Goal: Task Accomplishment & Management: Manage account settings

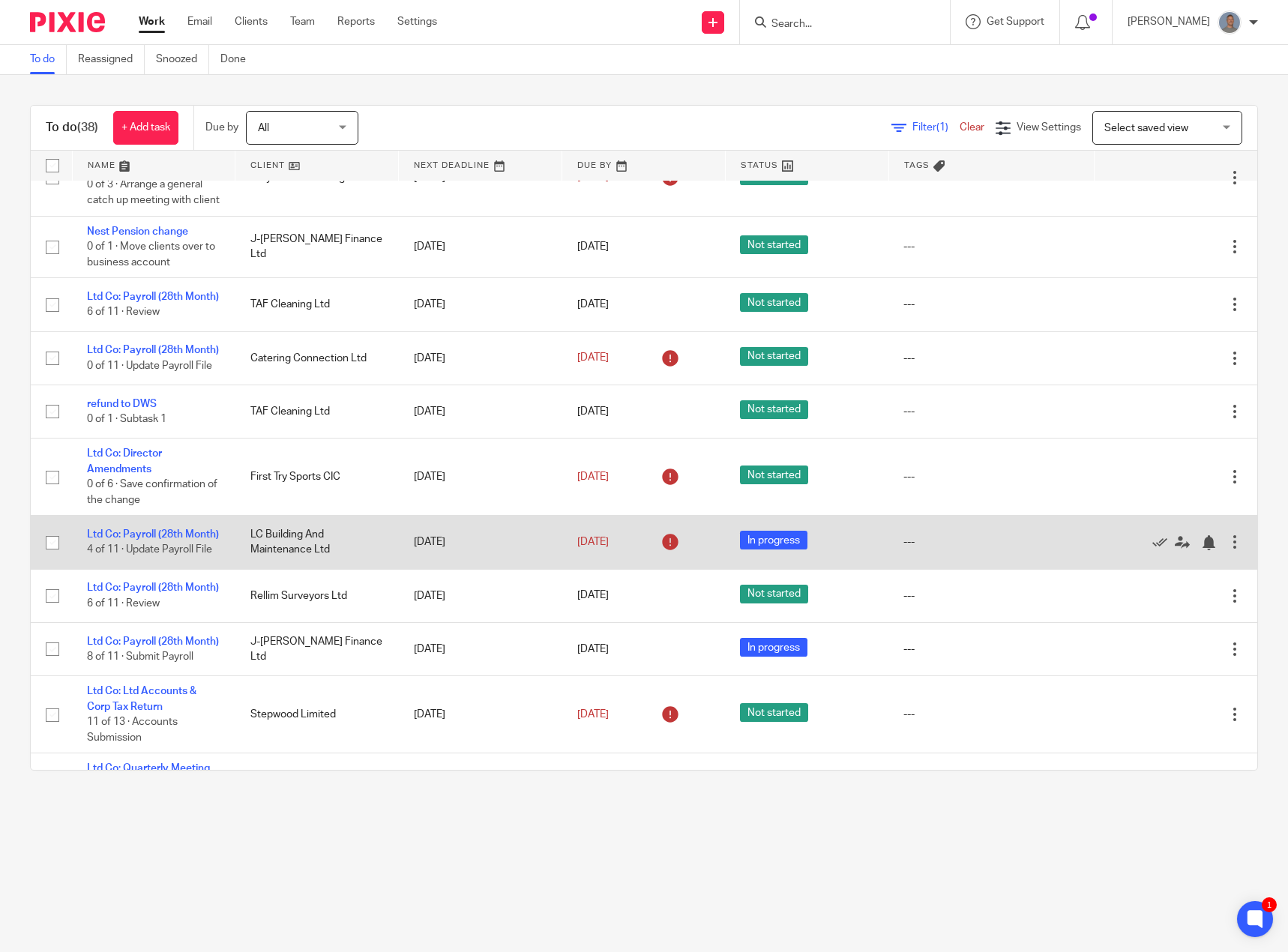
scroll to position [300, 0]
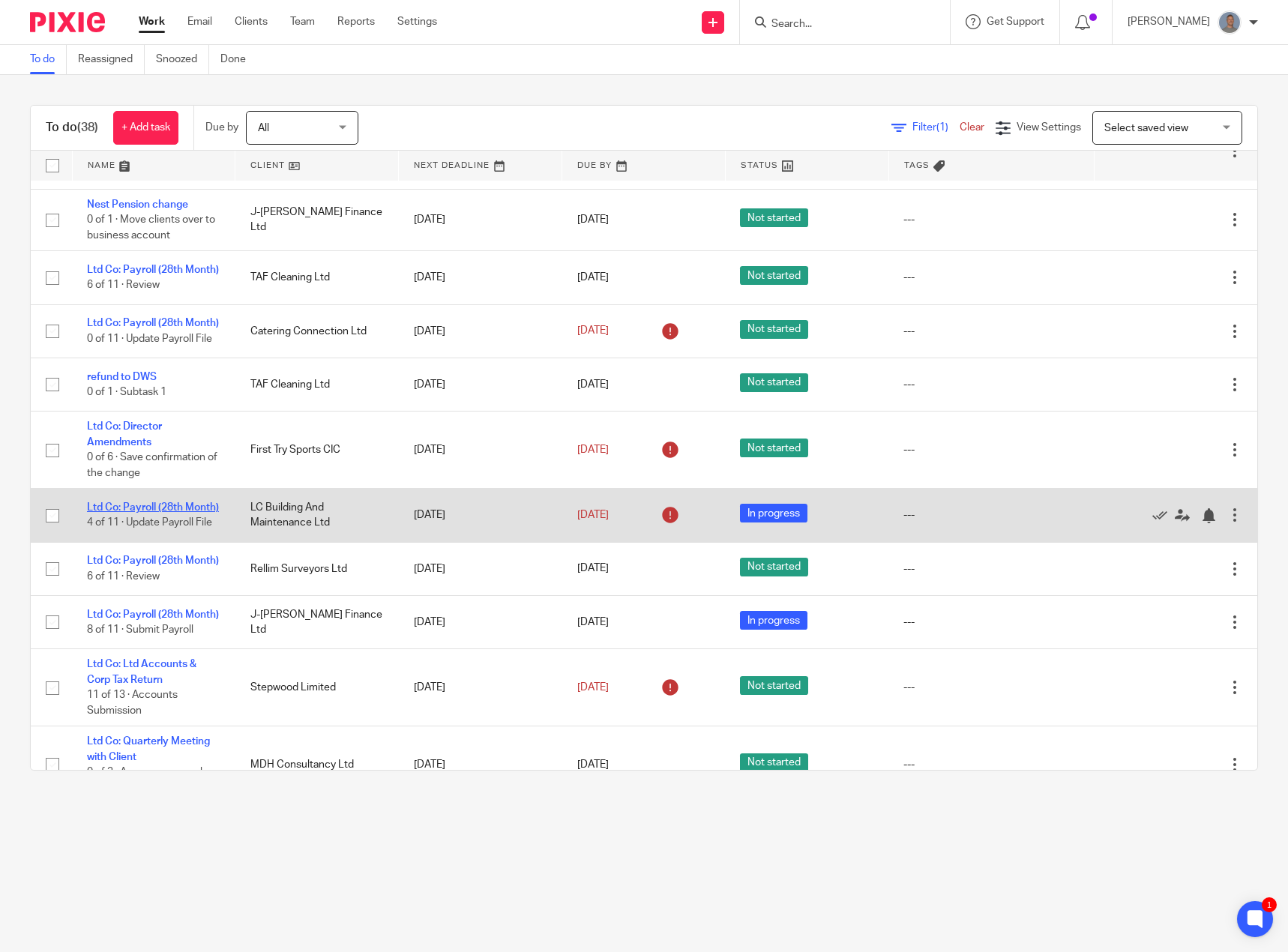
click at [149, 513] on link "Ltd Co: Payroll (28th Month)" at bounding box center [153, 508] width 132 height 11
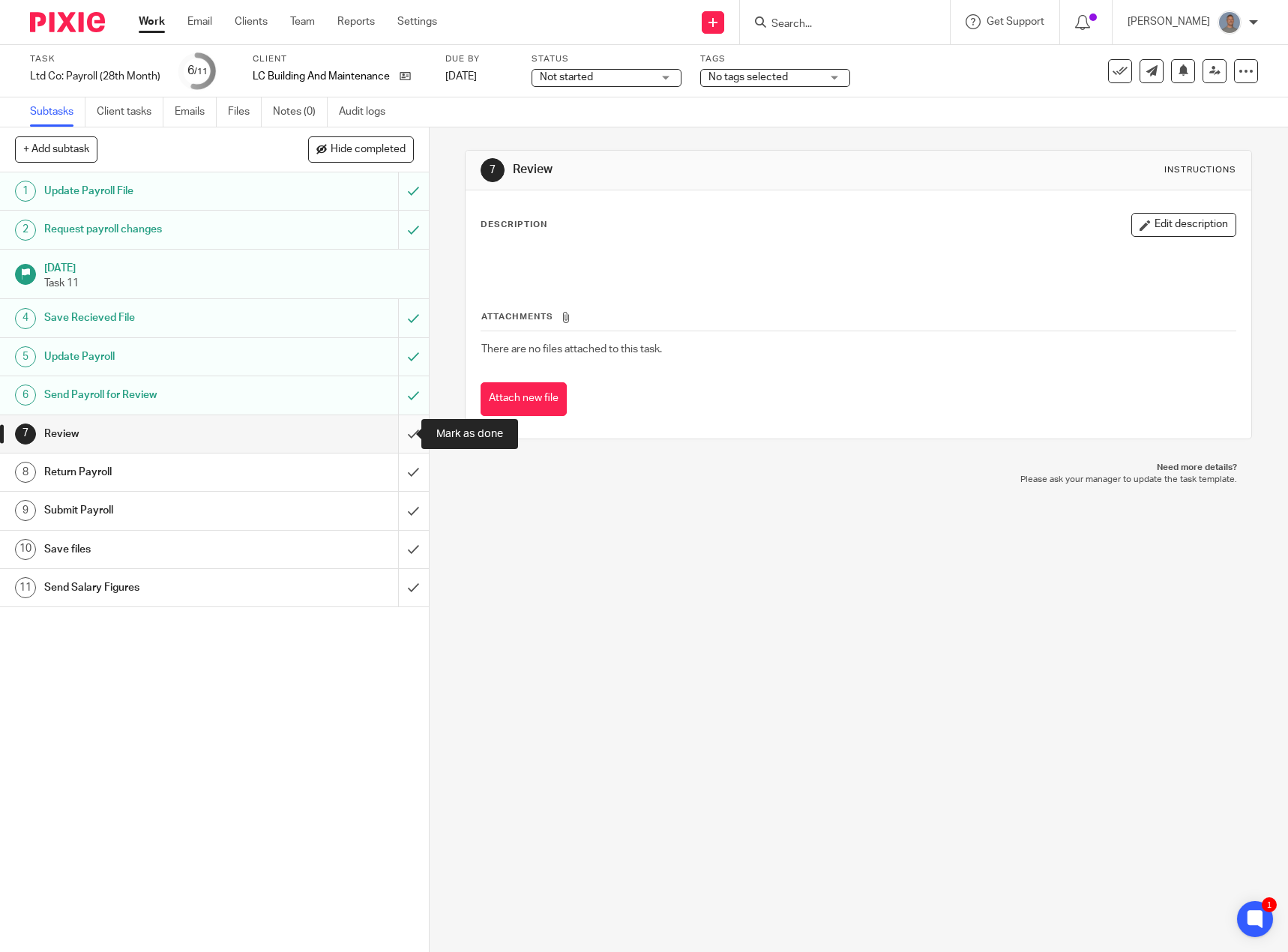
click at [403, 437] on input "submit" at bounding box center [214, 435] width 429 height 37
click at [591, 77] on span "Not started" at bounding box center [567, 77] width 53 height 11
click at [577, 124] on li "In progress" at bounding box center [606, 132] width 149 height 31
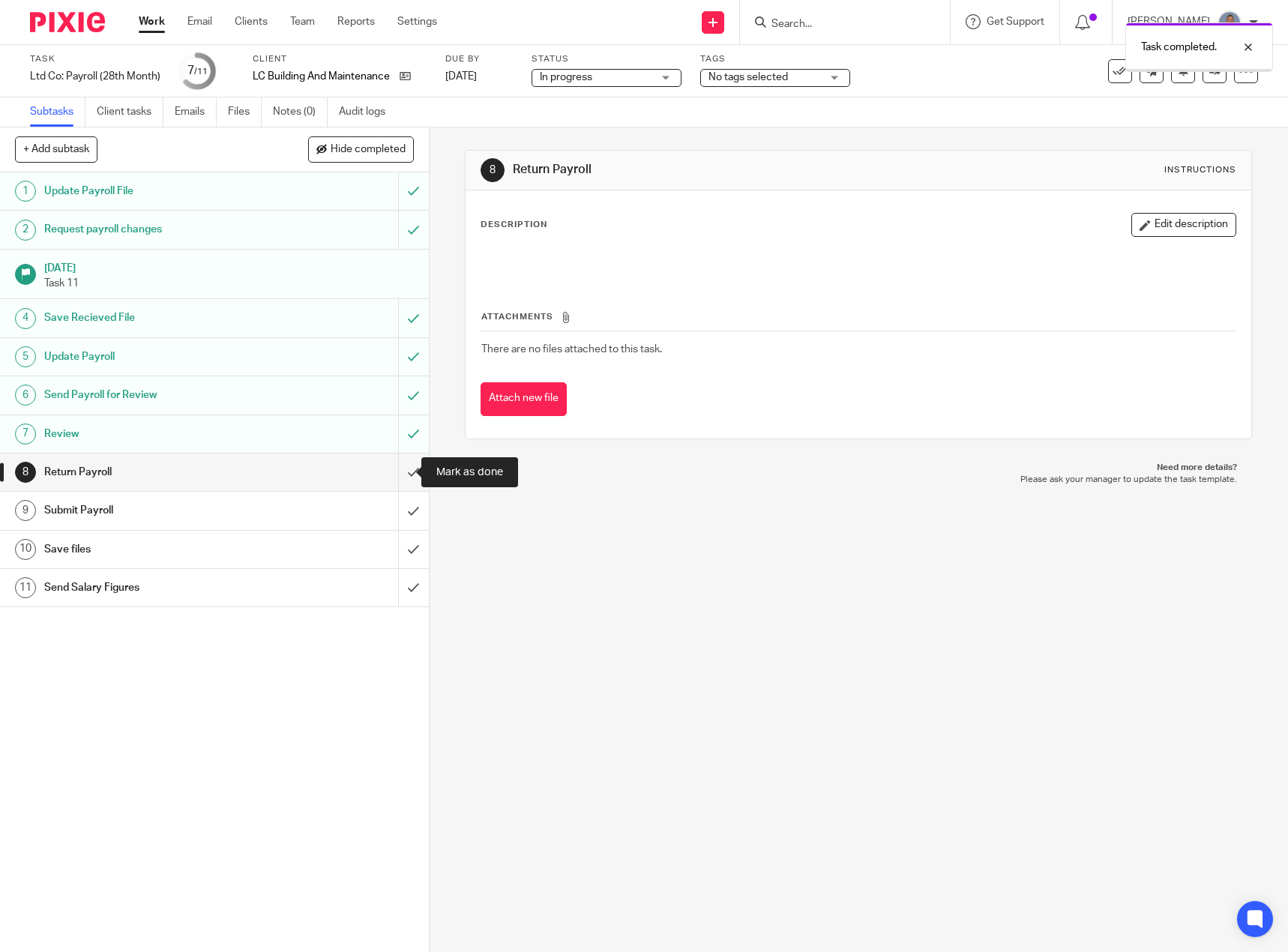
click at [393, 473] on input "submit" at bounding box center [214, 472] width 429 height 37
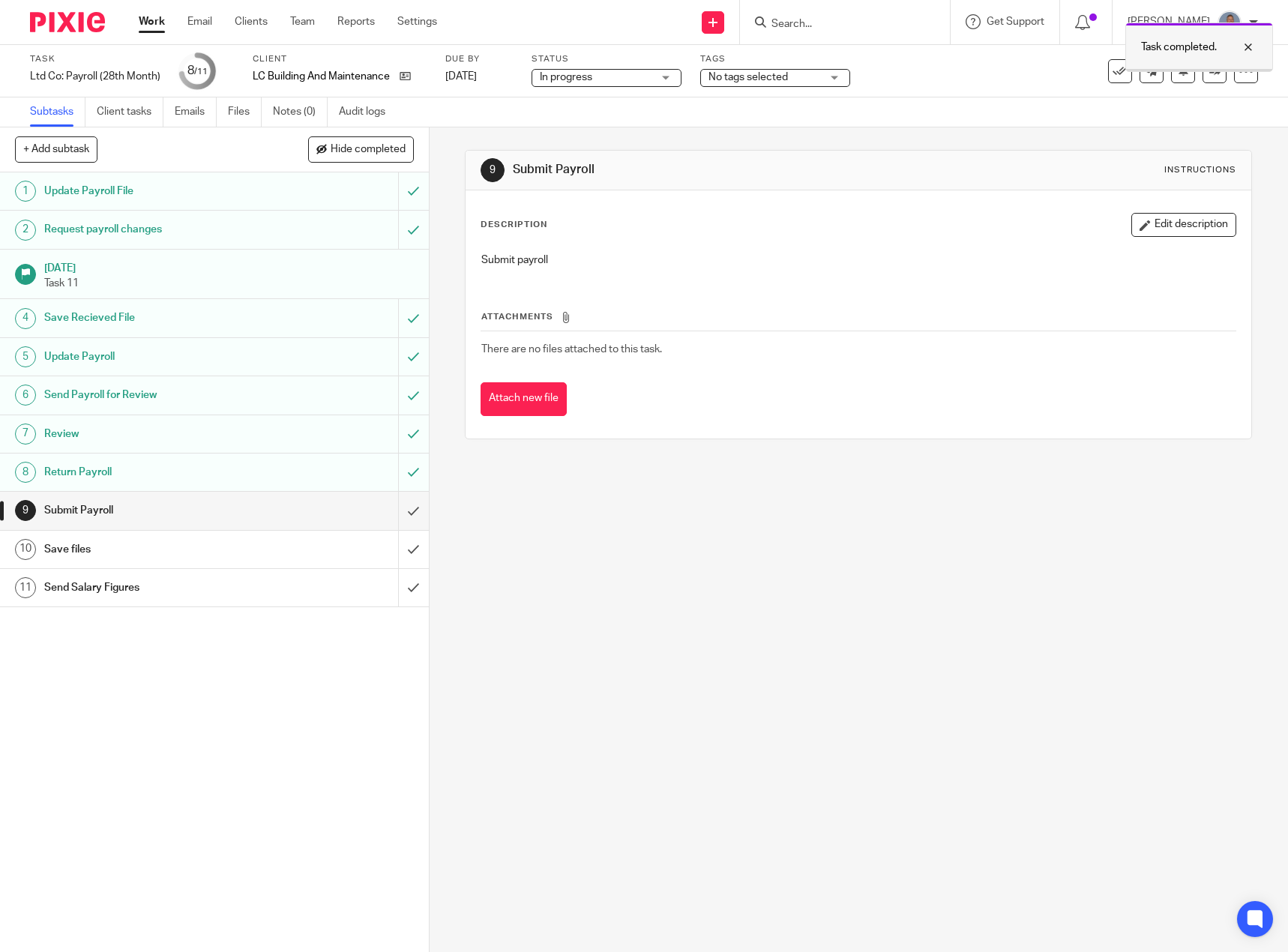
click at [1199, 71] on div at bounding box center [1199, 70] width 146 height 2
click at [1209, 74] on icon at bounding box center [1214, 70] width 11 height 11
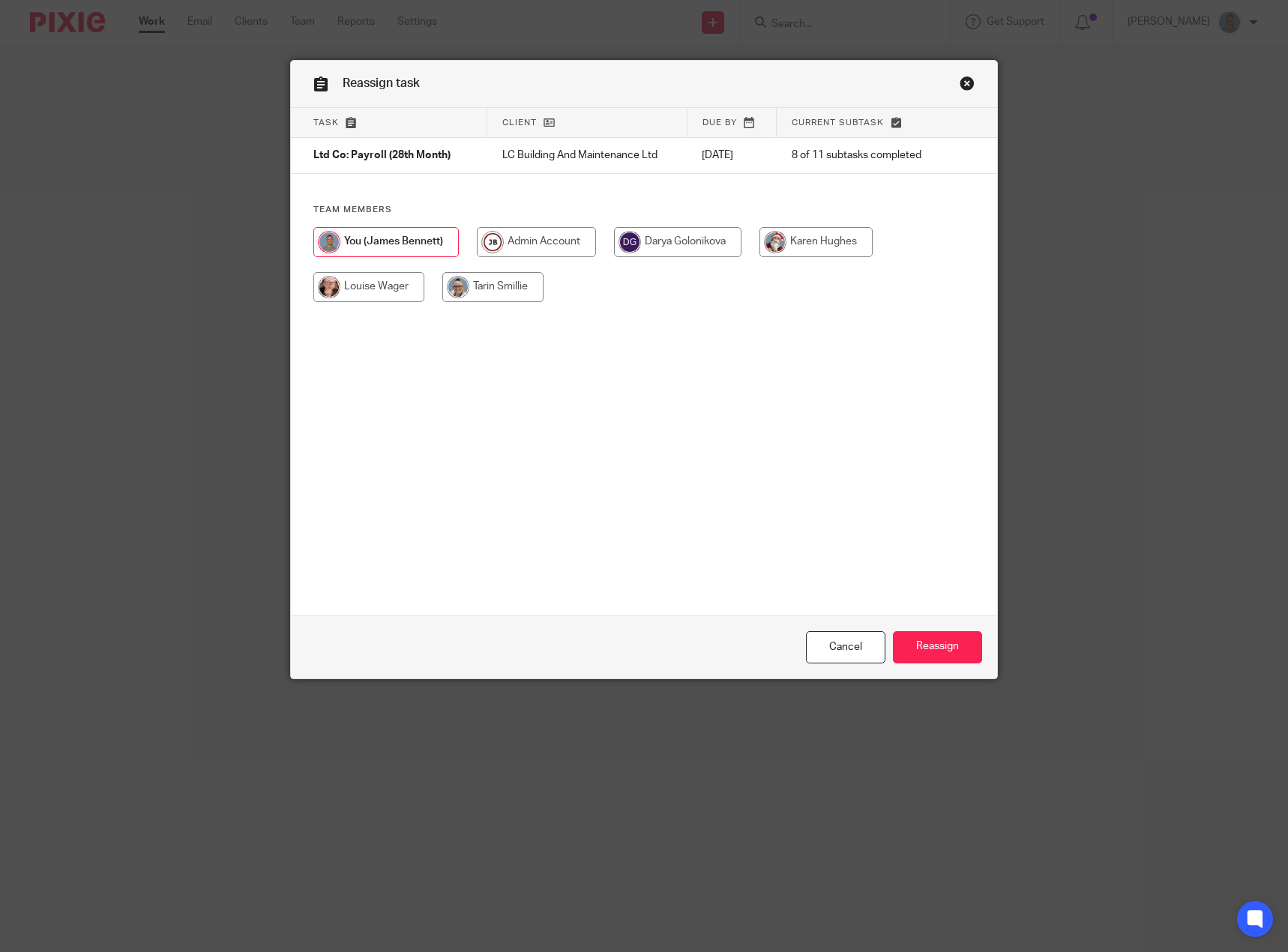
click at [684, 246] on input "radio" at bounding box center [677, 242] width 127 height 30
radio input "true"
click at [927, 645] on input "Reassign" at bounding box center [937, 647] width 90 height 33
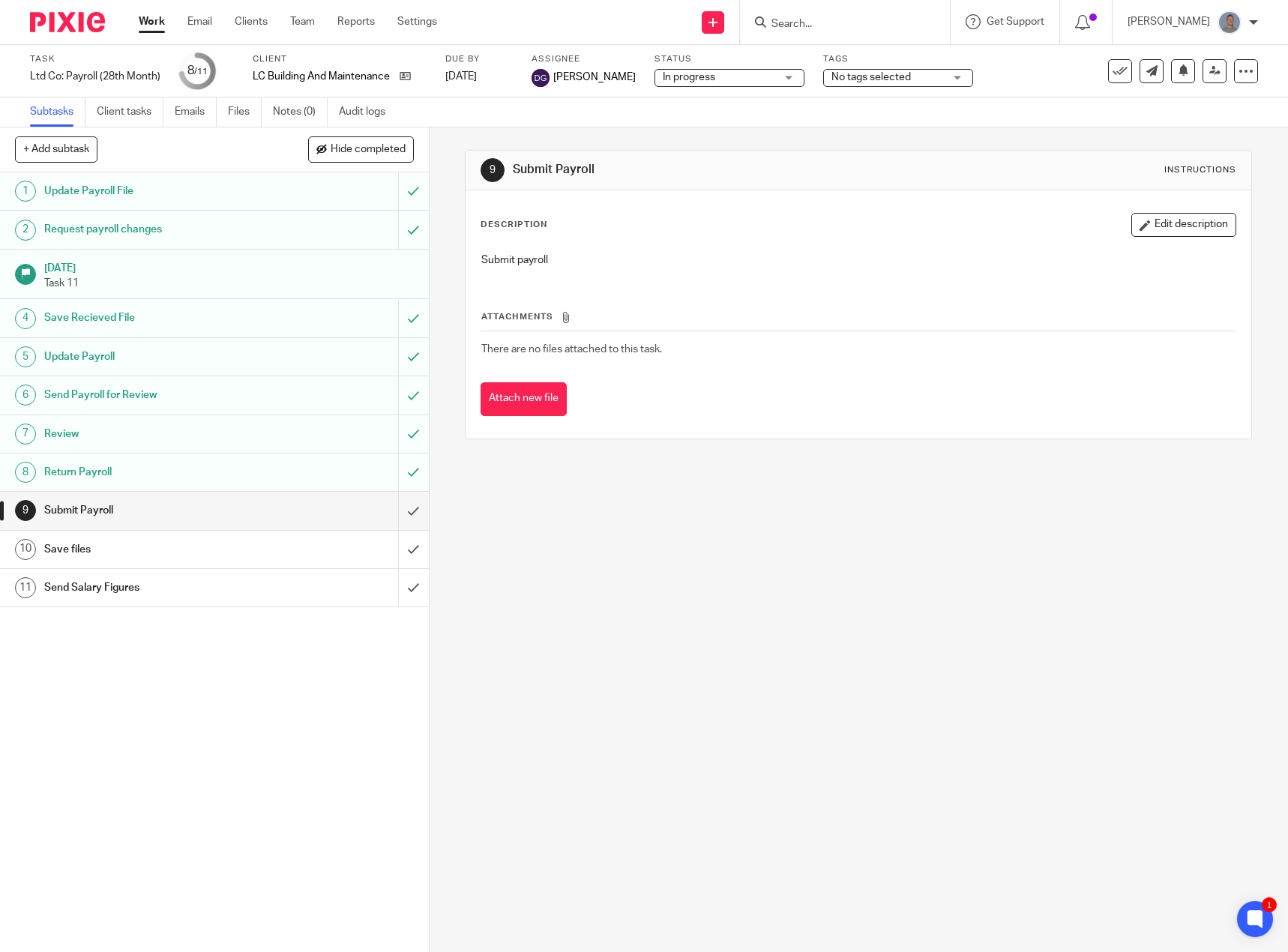
click at [159, 24] on link "Work" at bounding box center [152, 21] width 27 height 15
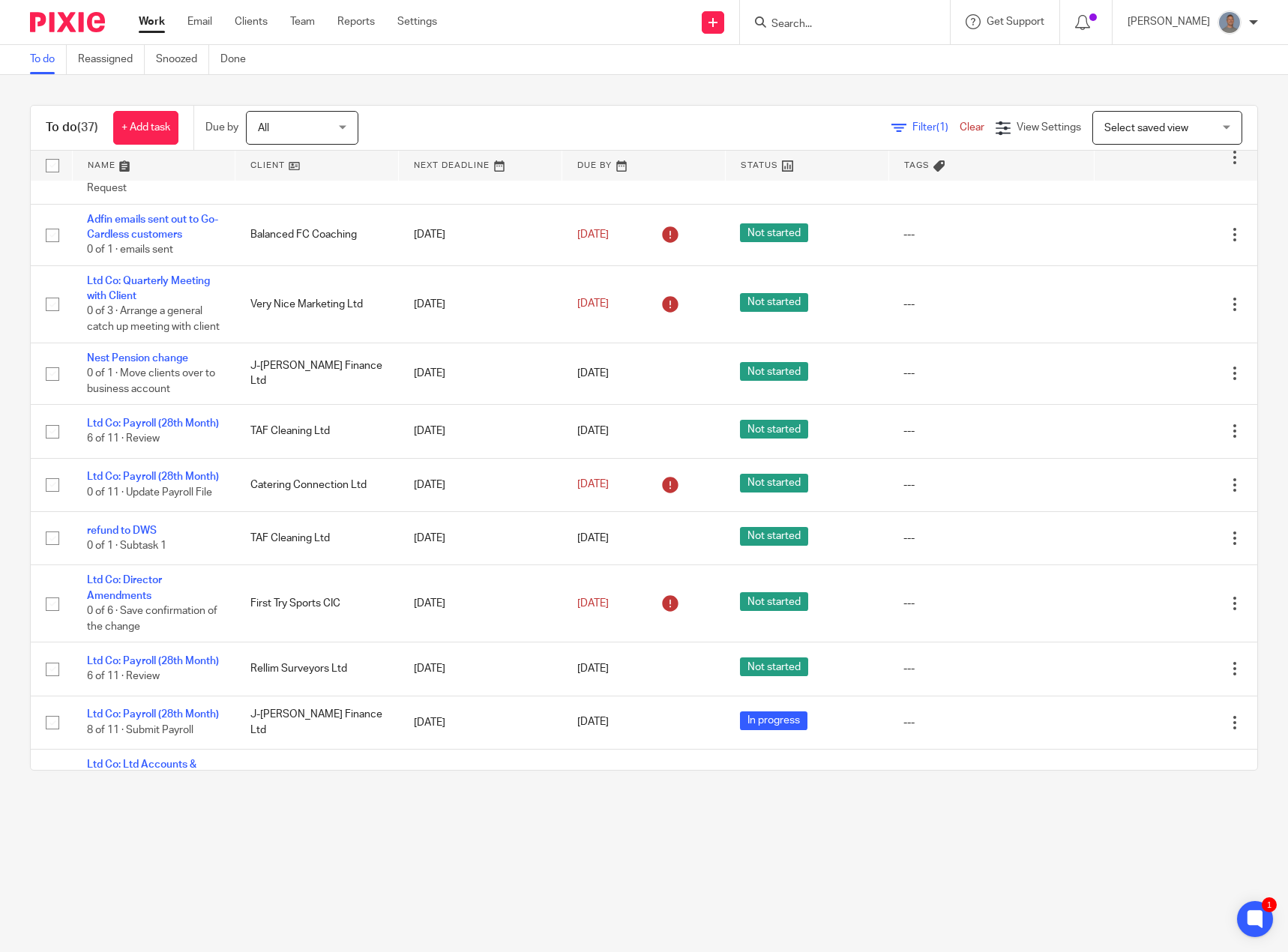
scroll to position [150, 0]
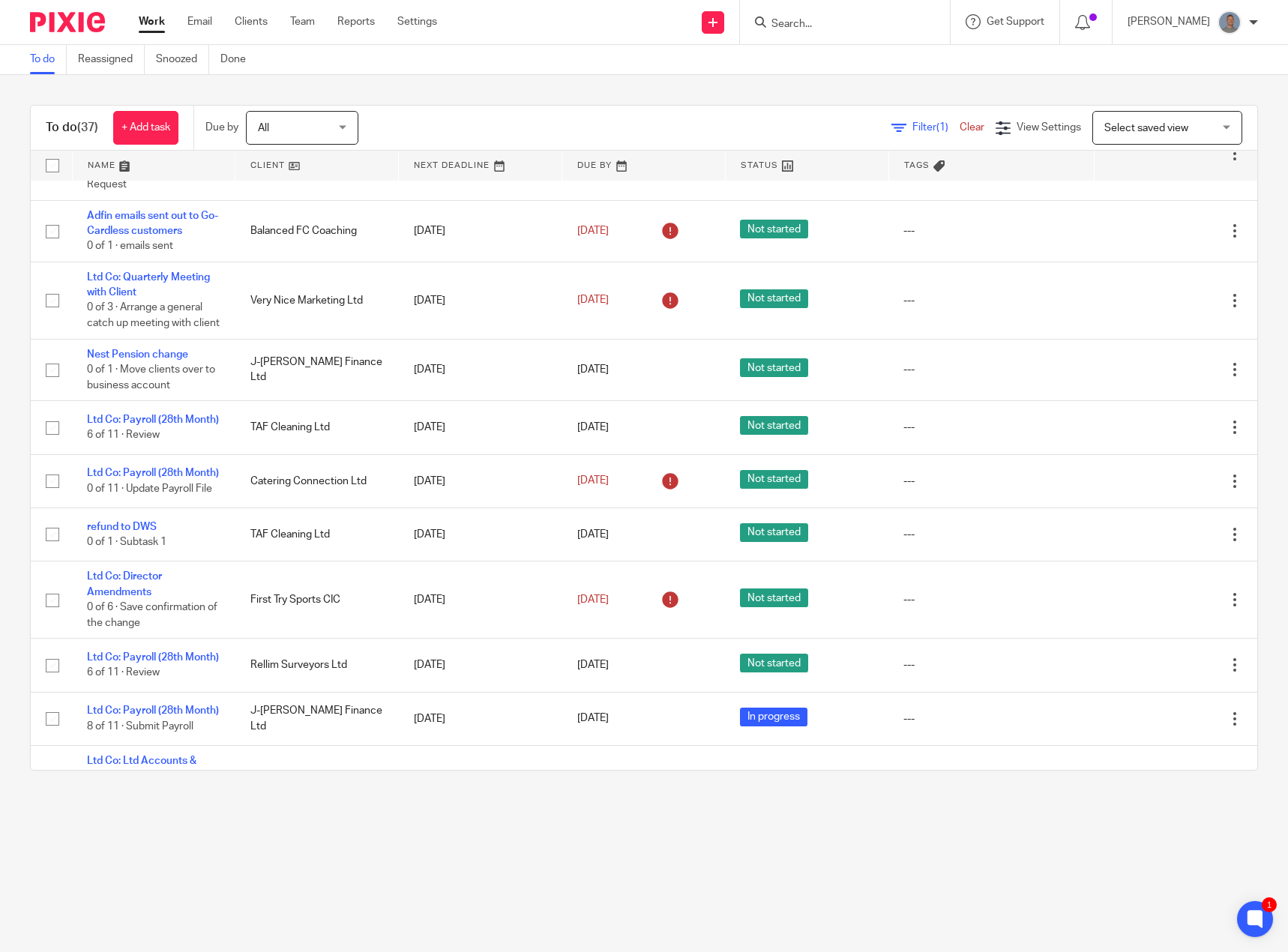
drag, startPoint x: 811, startPoint y: 28, endPoint x: 827, endPoint y: 27, distance: 16.0
click at [811, 28] on input "Search" at bounding box center [838, 25] width 135 height 14
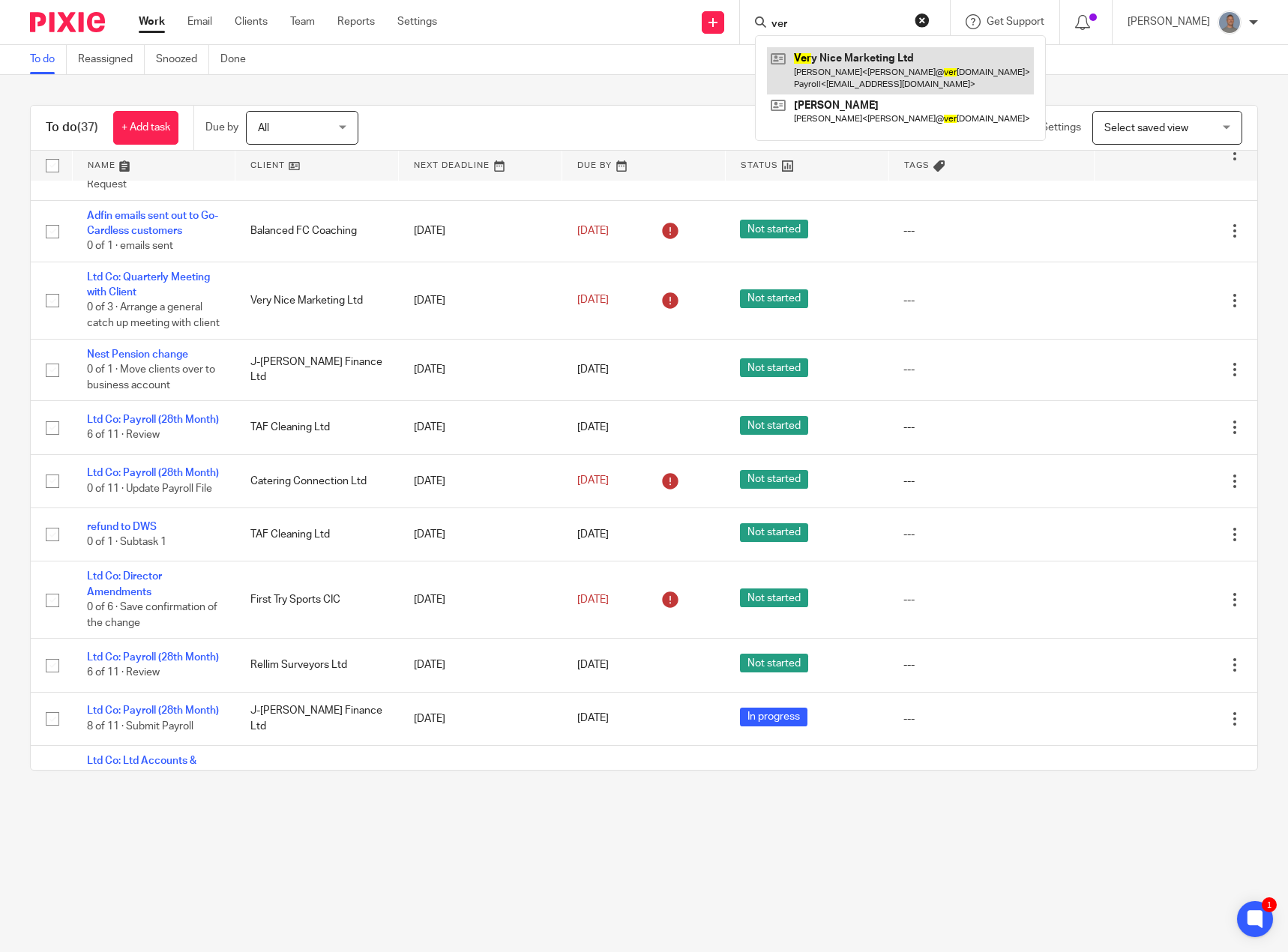
type input "ver"
click at [893, 76] on link at bounding box center [900, 70] width 267 height 46
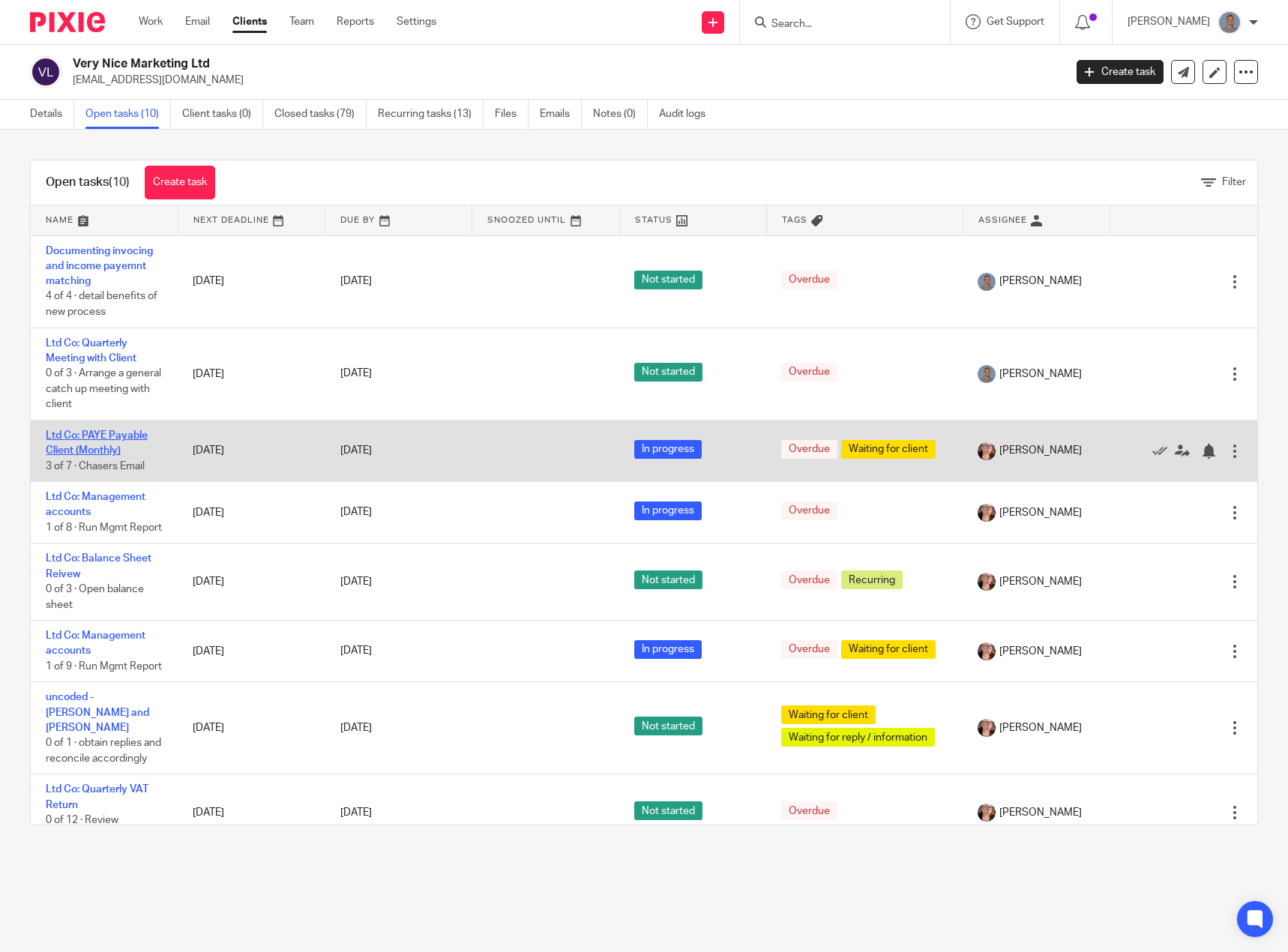
click at [107, 447] on link "Ltd Co: PAYE Payable Client (Monthly)" at bounding box center [96, 443] width 102 height 26
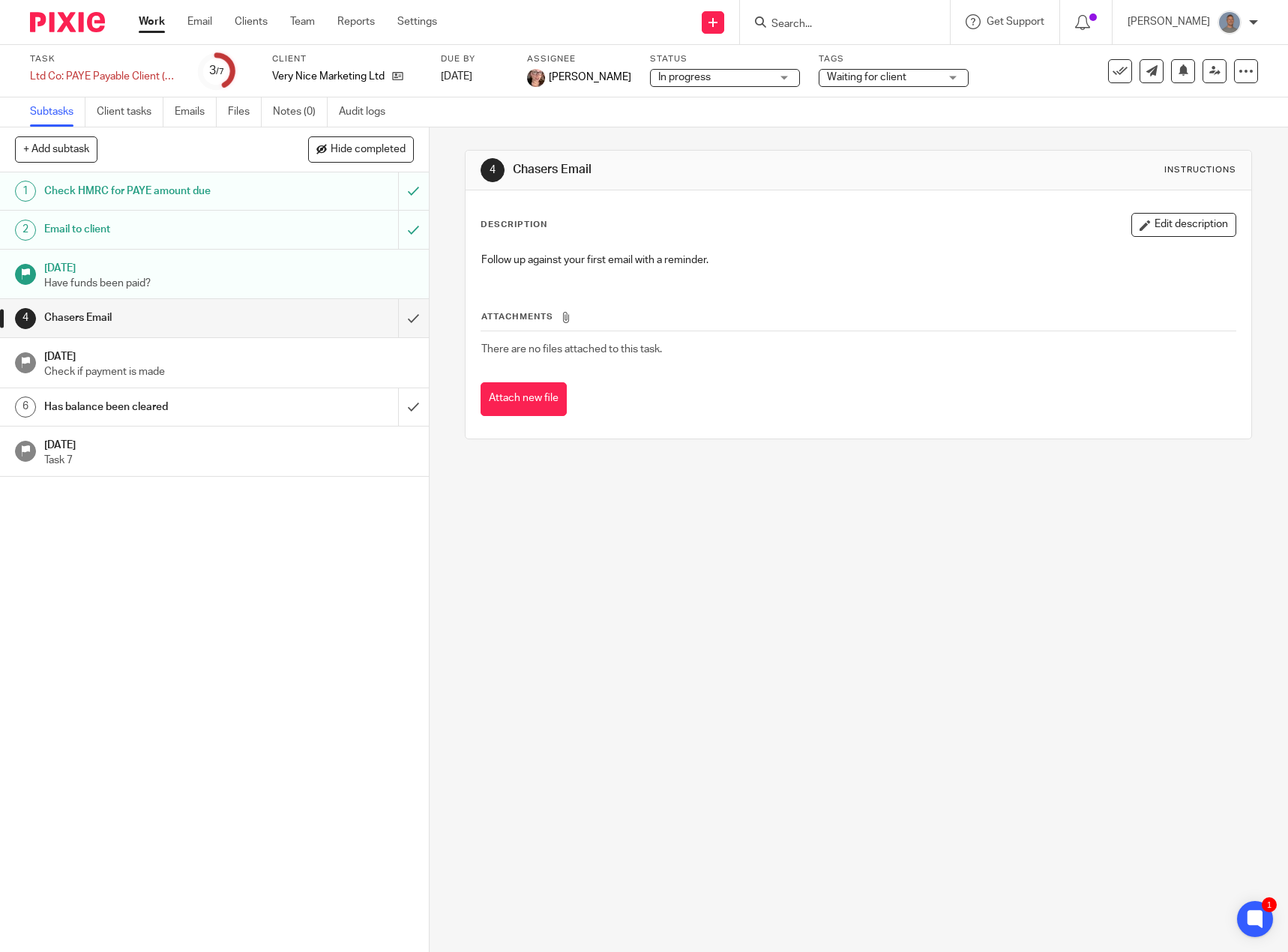
click at [89, 231] on h1 "Email to client" at bounding box center [157, 229] width 226 height 23
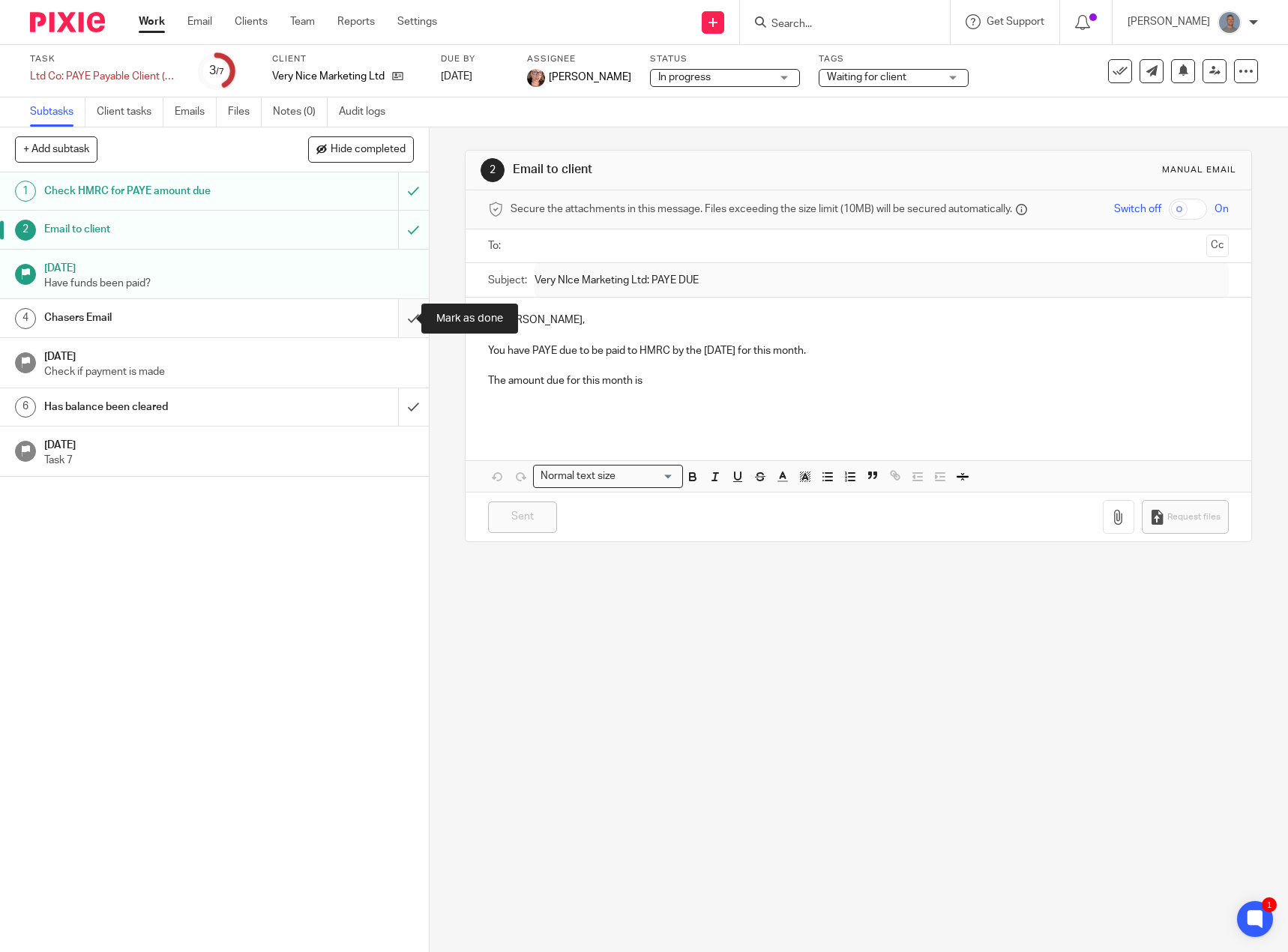
click at [400, 317] on input "submit" at bounding box center [214, 318] width 429 height 37
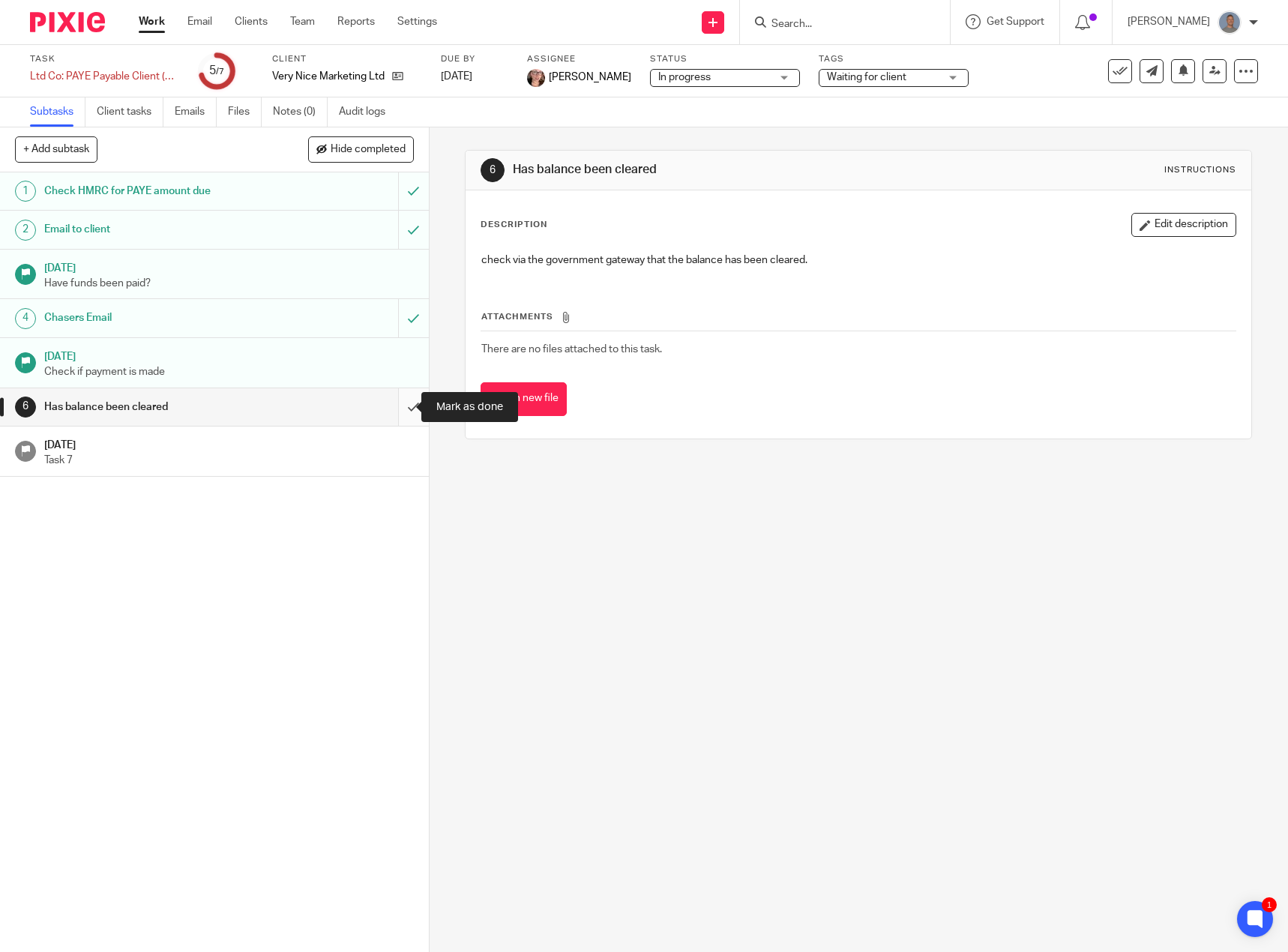
click at [397, 406] on input "submit" at bounding box center [214, 407] width 429 height 37
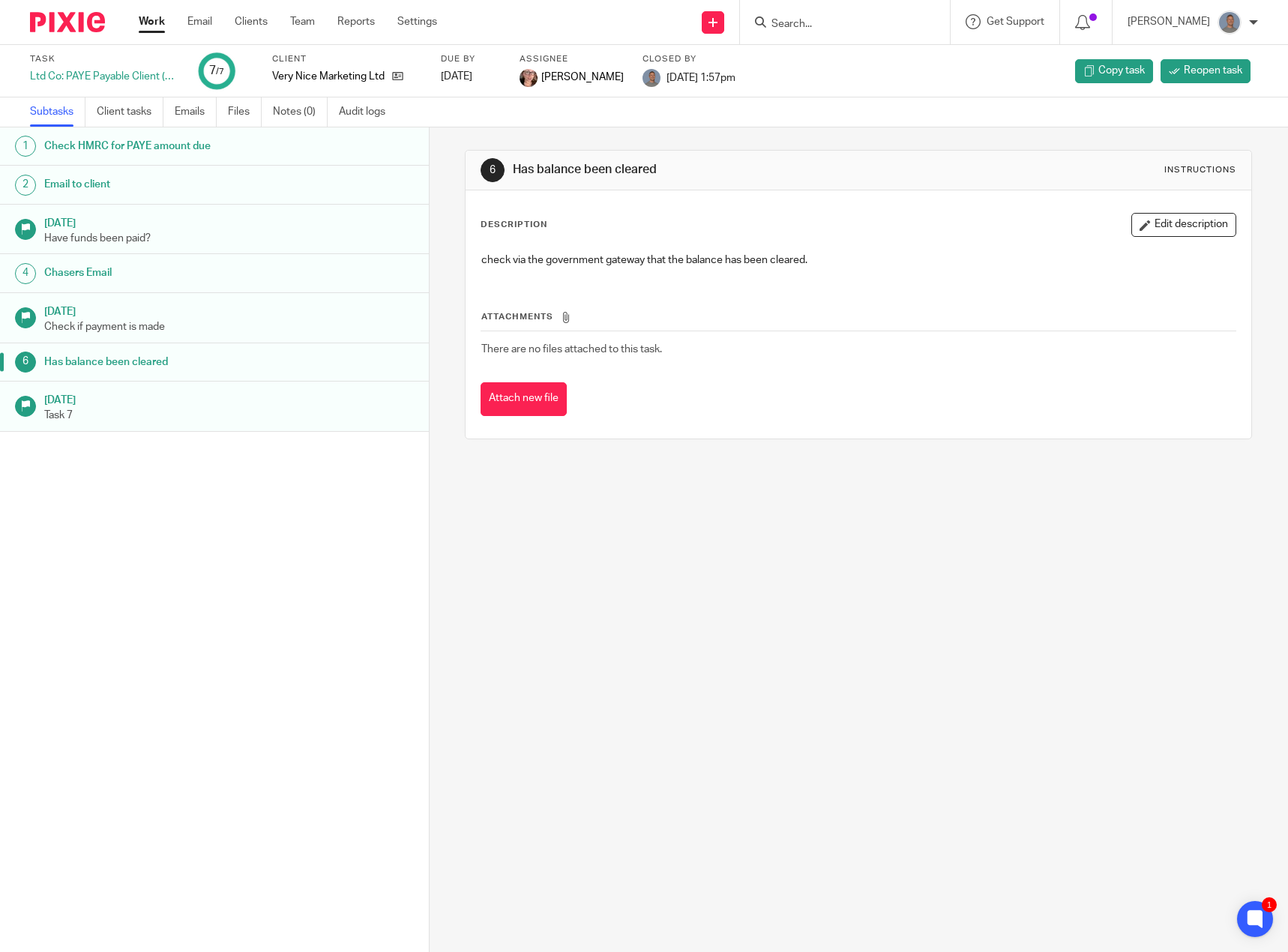
click at [158, 21] on link "Work" at bounding box center [152, 21] width 27 height 15
